Goal: Information Seeking & Learning: Check status

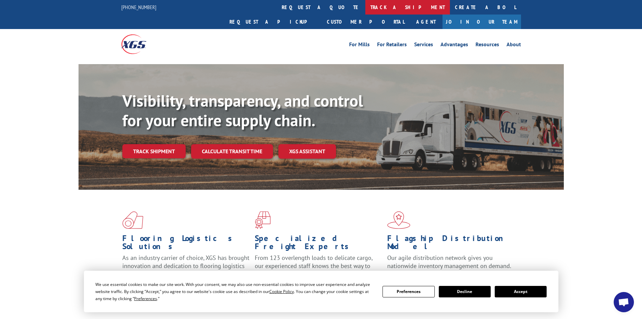
click at [365, 8] on link "track a shipment" at bounding box center [407, 7] width 85 height 14
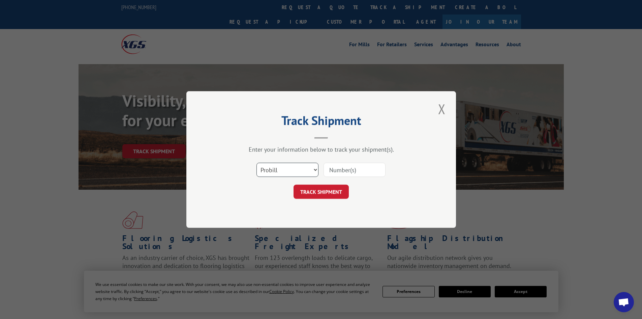
click at [295, 171] on select "Select category... Probill BOL PO" at bounding box center [288, 170] width 62 height 14
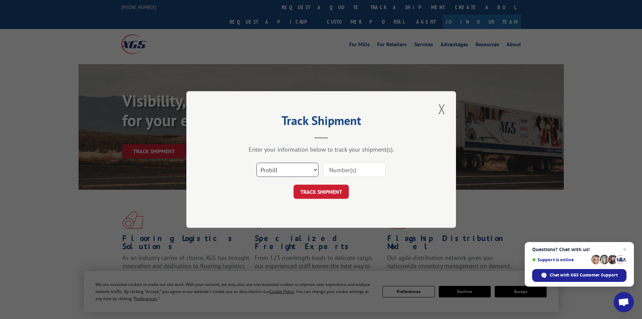
select select "bol"
click at [257, 163] on select "Select category... Probill BOL PO" at bounding box center [288, 170] width 62 height 14
click at [348, 171] on input at bounding box center [355, 170] width 62 height 14
paste input "207312"
type input "207312"
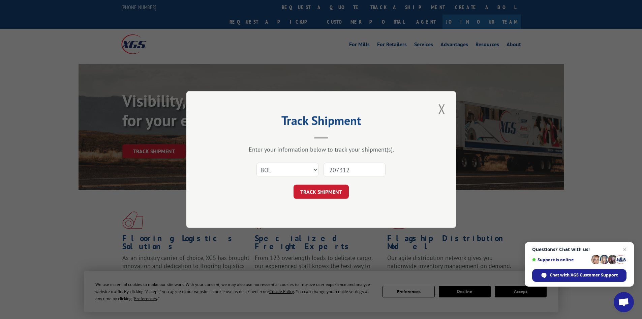
click button "TRACK SHIPMENT" at bounding box center [321, 191] width 55 height 14
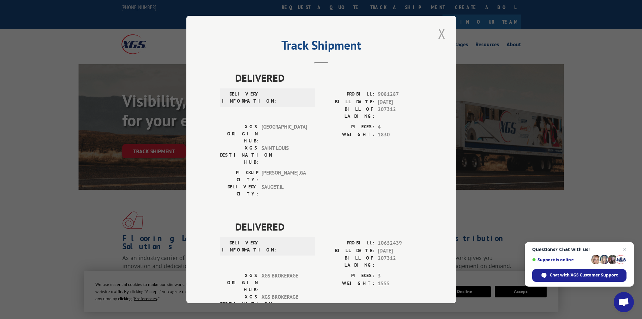
click at [440, 35] on button "Close modal" at bounding box center [441, 33] width 11 height 19
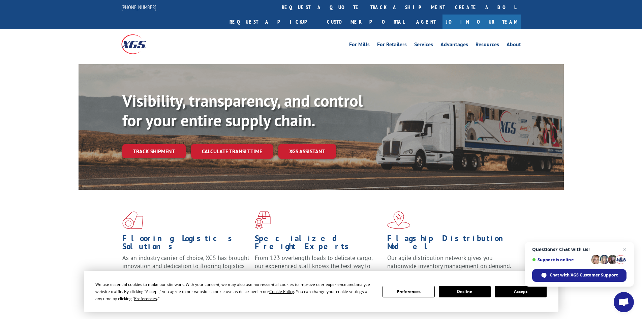
click at [507, 295] on button "Accept" at bounding box center [521, 291] width 52 height 11
